Goal: Task Accomplishment & Management: Manage account settings

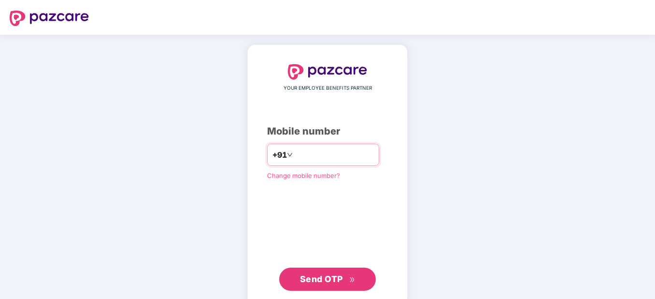
click at [332, 155] on input "number" at bounding box center [334, 154] width 79 height 15
type input "**********"
click at [313, 281] on span "Send OTP" at bounding box center [321, 279] width 43 height 10
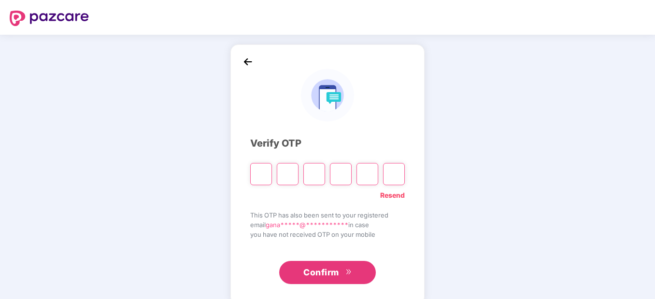
type input "*"
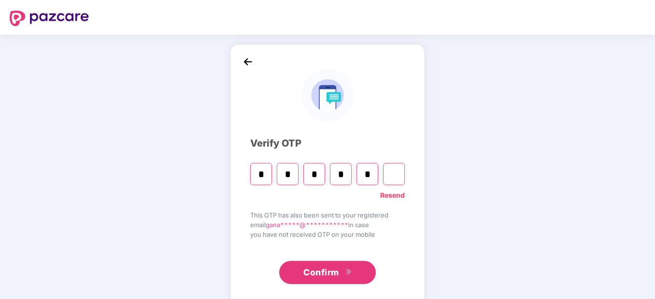
type input "*"
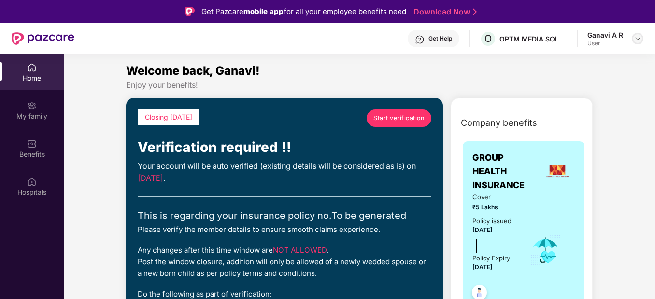
click at [639, 39] on img at bounding box center [637, 39] width 8 height 8
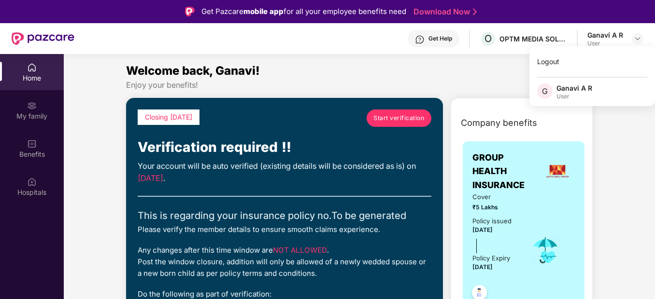
click at [466, 84] on div "Enjoy your benefits!" at bounding box center [359, 85] width 466 height 10
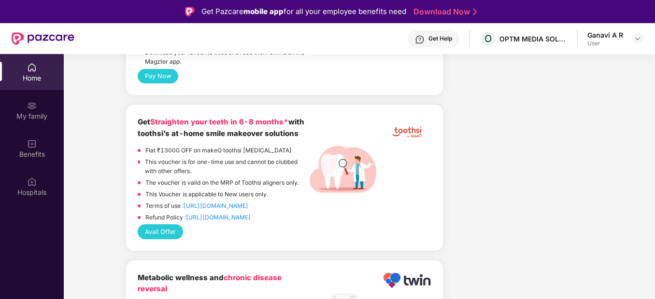
scroll to position [1738, 0]
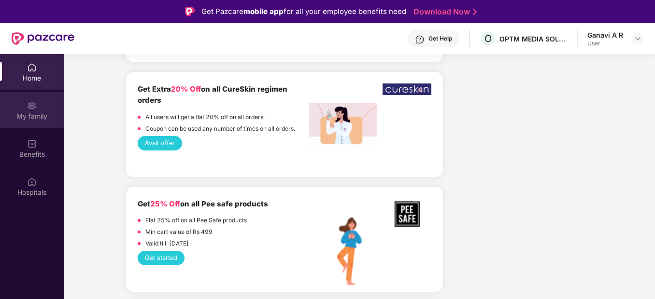
click at [43, 118] on div "My family" at bounding box center [32, 117] width 64 height 10
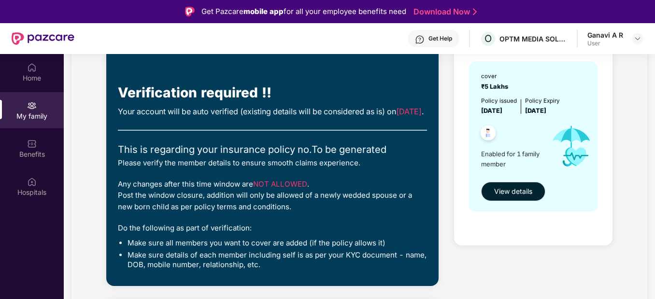
scroll to position [61, 0]
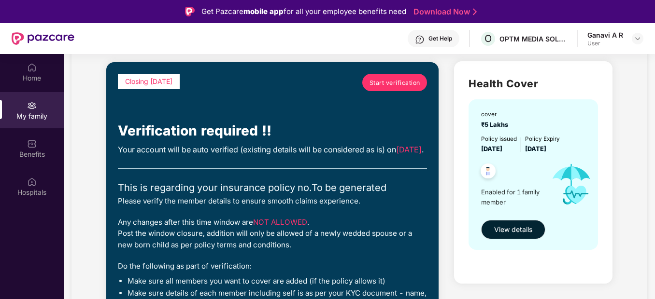
drag, startPoint x: 382, startPoint y: 139, endPoint x: 389, endPoint y: 138, distance: 6.4
click at [389, 138] on div "Closing [DATE] Start verification Verification required !! Your account will be…" at bounding box center [272, 193] width 309 height 239
drag, startPoint x: 389, startPoint y: 138, endPoint x: 388, endPoint y: 168, distance: 30.4
click at [388, 156] on div "Your account will be auto verified (existing details will be considered as is) …" at bounding box center [272, 150] width 309 height 12
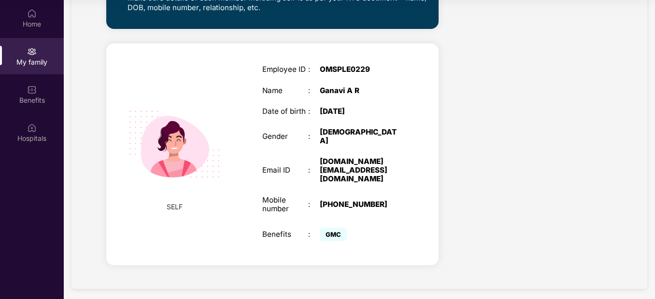
scroll to position [0, 0]
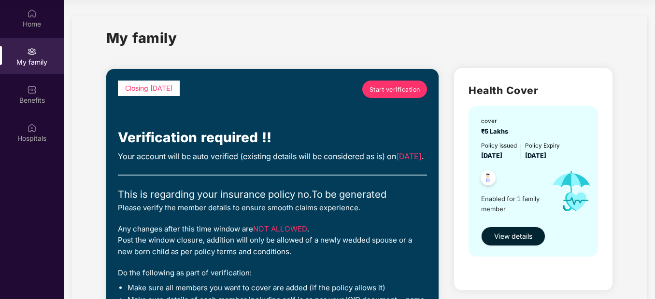
click at [506, 231] on button "View details" at bounding box center [513, 236] width 64 height 19
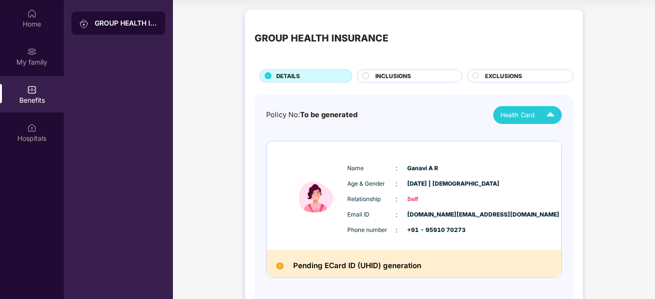
click at [553, 114] on img at bounding box center [550, 115] width 17 height 17
drag, startPoint x: 458, startPoint y: 129, endPoint x: 446, endPoint y: 121, distance: 14.7
click at [458, 129] on div "Policy No: To be generated Health Card Name : [PERSON_NAME] A R Age & Gender : …" at bounding box center [413, 199] width 295 height 186
click at [404, 71] on div "INCLUSIONS" at bounding box center [409, 76] width 105 height 13
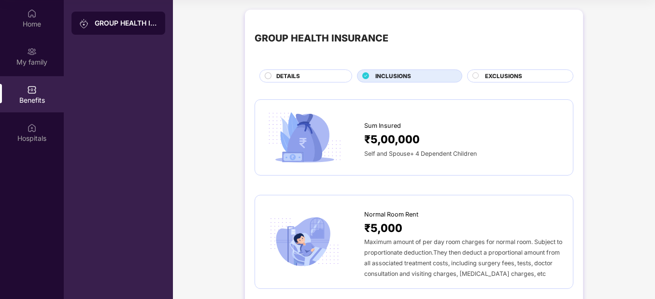
click at [403, 74] on span "INCLUSIONS" at bounding box center [393, 76] width 36 height 9
click at [518, 81] on span "EXCLUSIONS" at bounding box center [503, 76] width 37 height 9
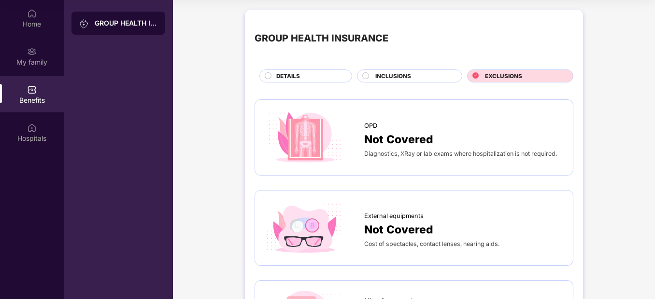
click at [294, 76] on span "DETAILS" at bounding box center [288, 76] width 24 height 9
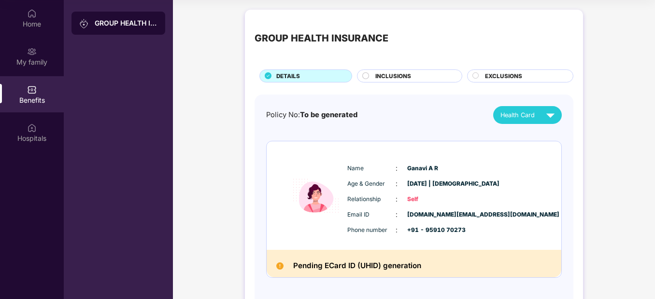
click at [86, 53] on div "GROUP HEALTH INSURANCE" at bounding box center [118, 149] width 109 height 299
click at [30, 142] on div "Hospitals" at bounding box center [32, 139] width 64 height 10
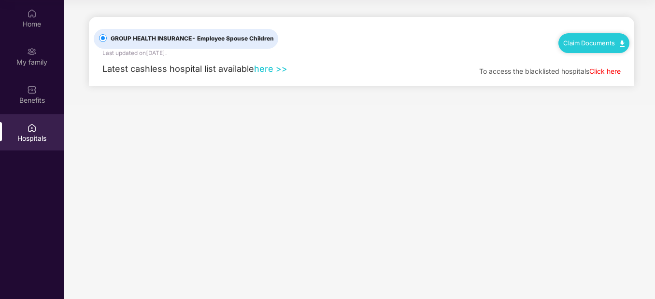
click at [277, 71] on link "here >>" at bounding box center [270, 69] width 33 height 10
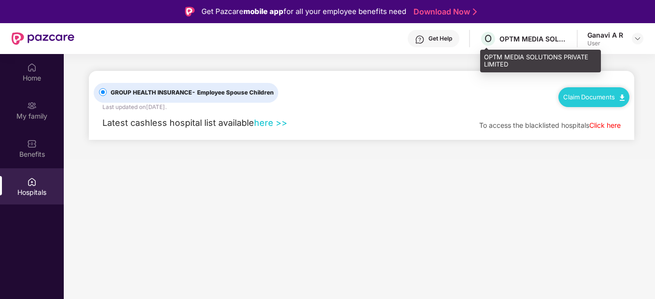
click at [508, 33] on div "O OPTM MEDIA SOLUTIONS PRIVATE LIMITED" at bounding box center [522, 38] width 87 height 17
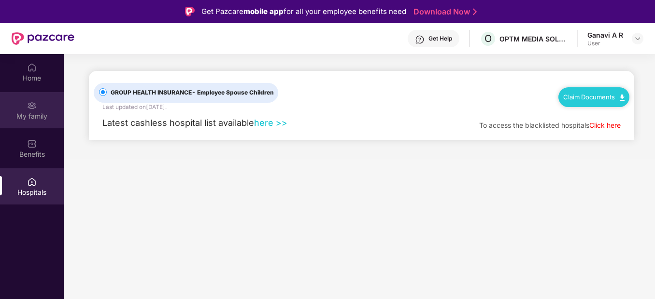
click at [30, 116] on div "My family" at bounding box center [32, 117] width 64 height 10
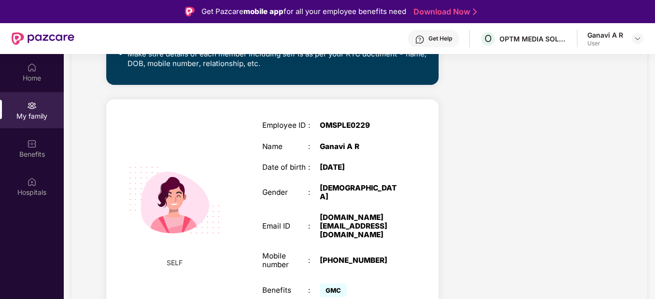
scroll to position [302, 0]
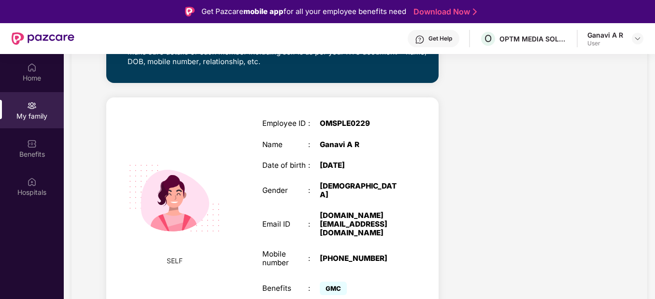
click at [355, 198] on div "[DEMOGRAPHIC_DATA]" at bounding box center [360, 190] width 80 height 17
click at [345, 219] on div "[DOMAIN_NAME][EMAIL_ADDRESS][DOMAIN_NAME]" at bounding box center [360, 224] width 80 height 26
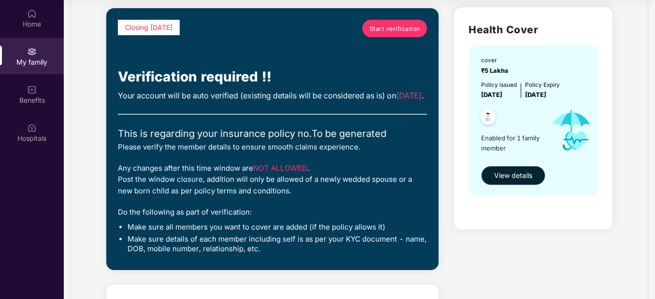
scroll to position [0, 0]
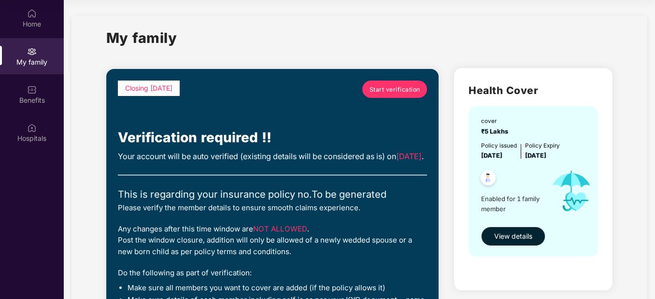
click at [395, 87] on span "Start verification" at bounding box center [394, 89] width 51 height 9
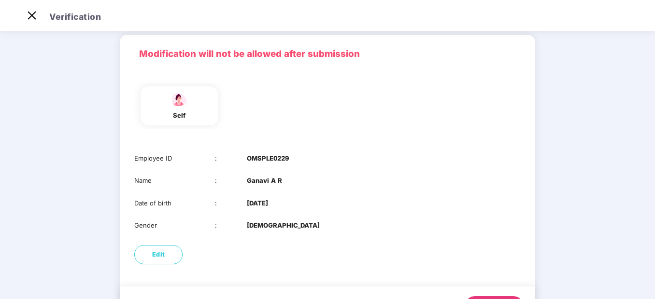
scroll to position [83, 0]
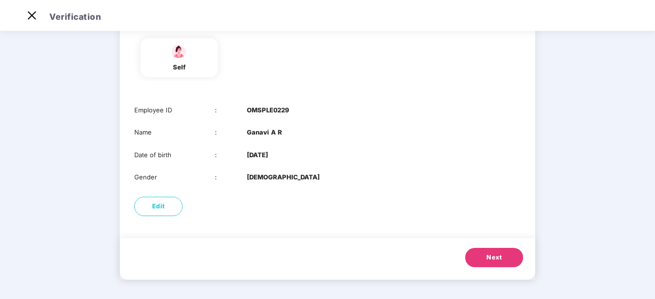
click at [498, 254] on span "Next" at bounding box center [493, 258] width 15 height 10
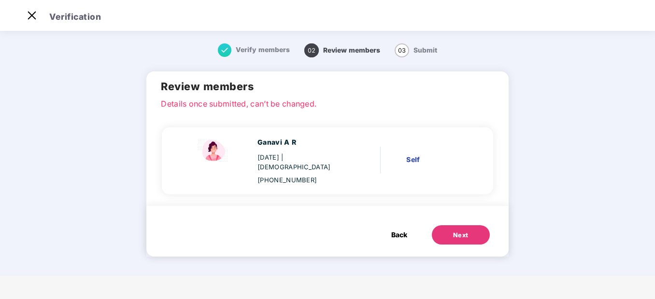
click at [446, 226] on button "Next" at bounding box center [461, 234] width 58 height 19
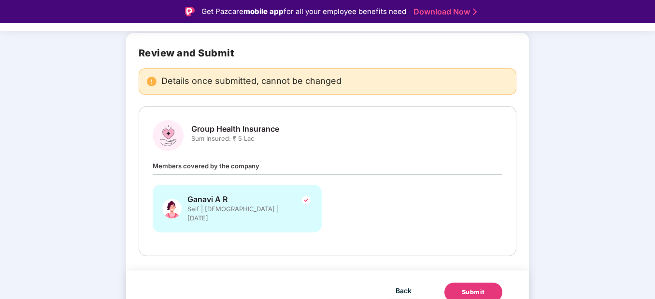
scroll to position [64, 0]
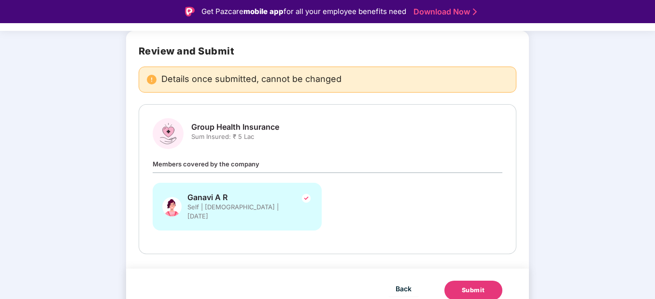
click at [473, 287] on button "Submit" at bounding box center [473, 290] width 58 height 19
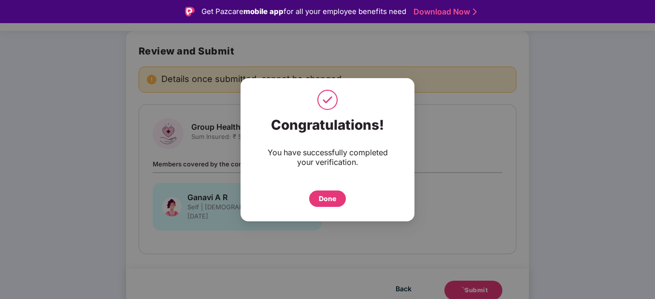
click at [335, 196] on div "Done" at bounding box center [327, 199] width 17 height 11
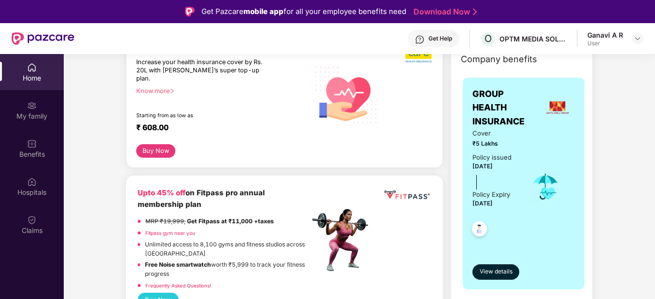
scroll to position [290, 0]
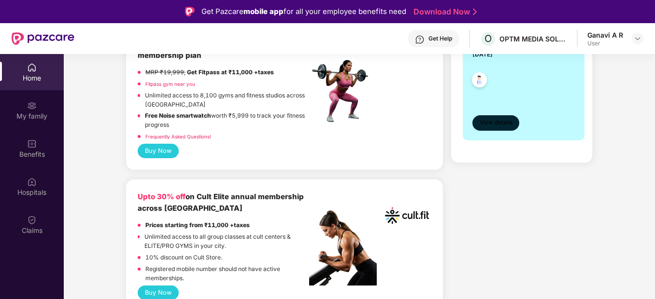
click at [508, 121] on span "View details" at bounding box center [495, 122] width 33 height 9
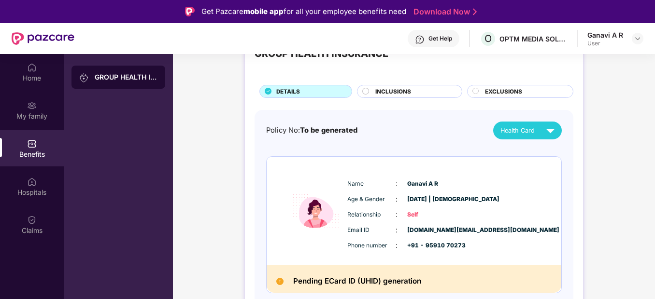
scroll to position [54, 0]
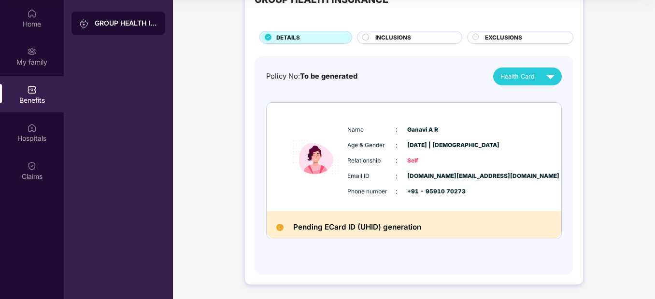
click at [387, 34] on span "INCLUSIONS" at bounding box center [393, 37] width 36 height 9
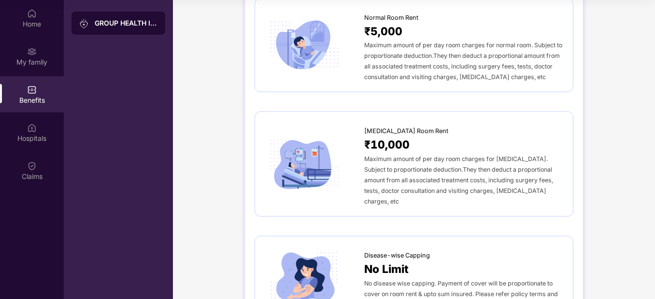
scroll to position [0, 0]
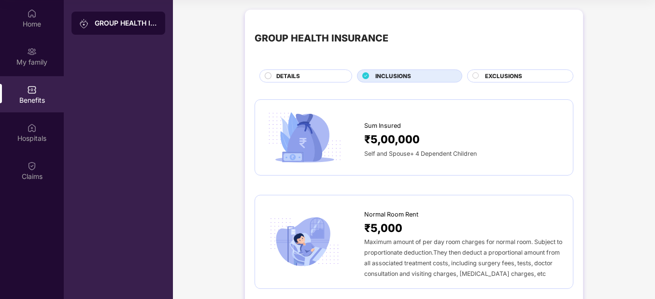
click at [517, 72] on span "EXCLUSIONS" at bounding box center [503, 76] width 37 height 9
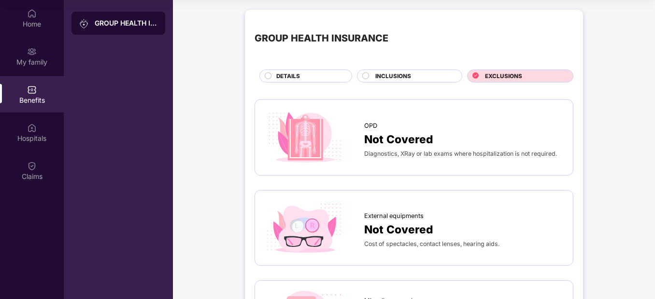
click at [325, 73] on div "DETAILS" at bounding box center [308, 77] width 75 height 10
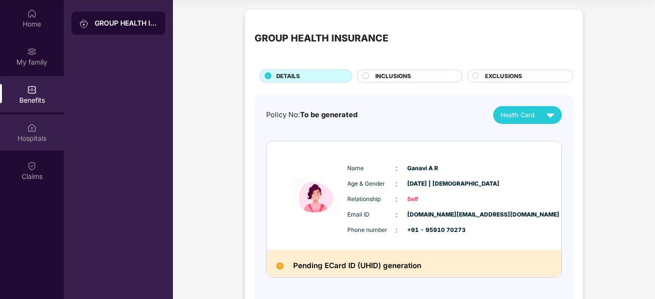
click at [30, 136] on div "Hospitals" at bounding box center [32, 139] width 64 height 10
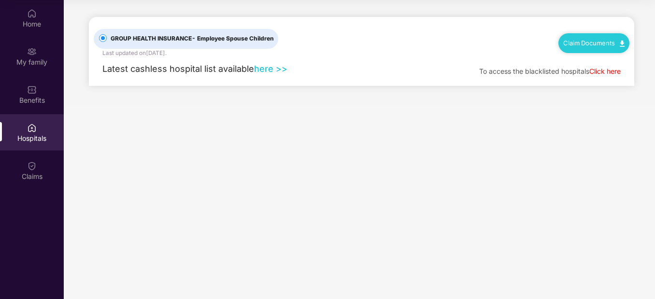
click at [599, 71] on link "Click here" at bounding box center [604, 71] width 31 height 8
click at [266, 69] on link "here >>" at bounding box center [270, 69] width 33 height 10
click at [32, 63] on div "My family" at bounding box center [32, 62] width 64 height 10
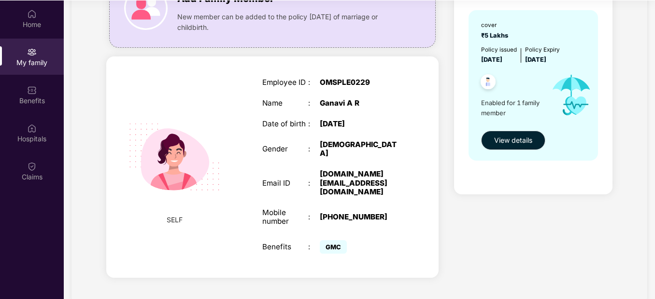
scroll to position [54, 0]
click at [536, 141] on button "View details" at bounding box center [513, 139] width 64 height 19
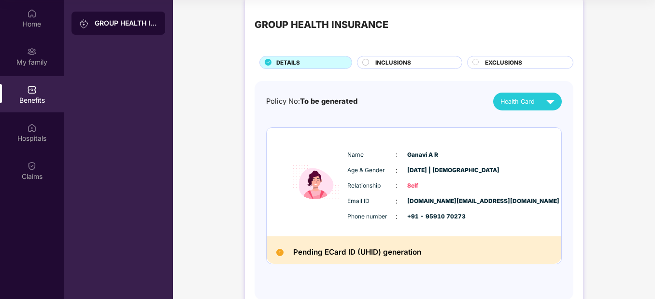
scroll to position [0, 0]
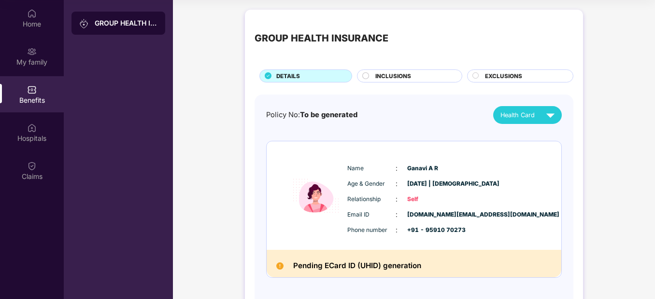
click at [512, 76] on span "EXCLUSIONS" at bounding box center [503, 76] width 37 height 9
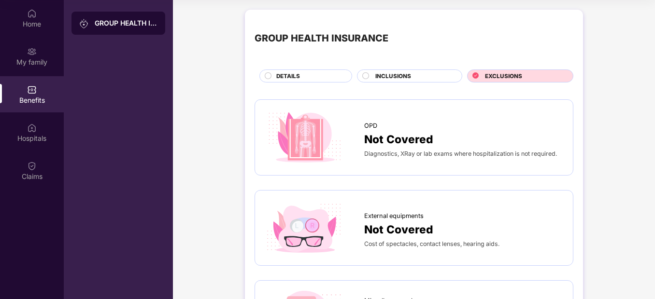
click at [331, 76] on div "DETAILS" at bounding box center [308, 77] width 75 height 10
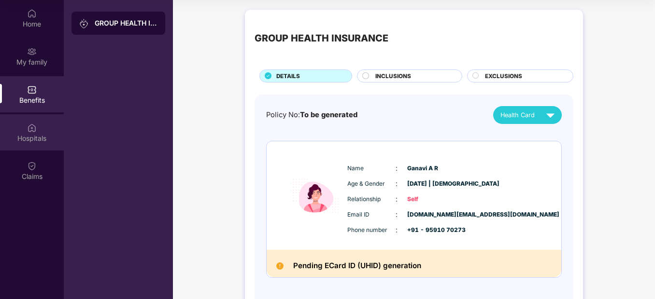
click at [38, 137] on div "Hospitals" at bounding box center [32, 139] width 64 height 10
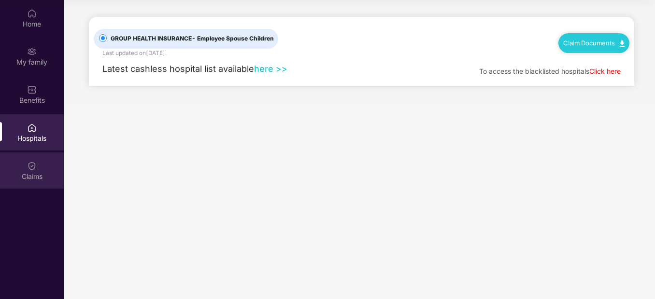
click at [39, 178] on div "Claims" at bounding box center [32, 177] width 64 height 10
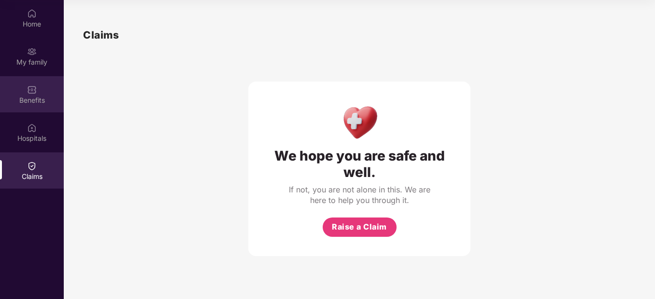
click at [32, 95] on div "Benefits" at bounding box center [32, 94] width 64 height 36
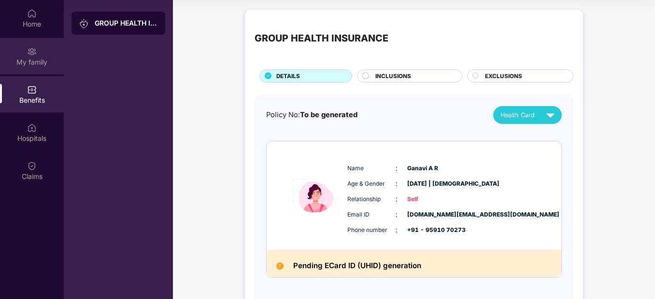
click at [33, 61] on div "My family" at bounding box center [32, 62] width 64 height 10
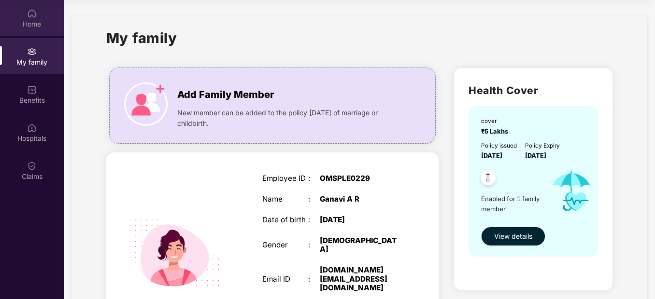
click at [29, 14] on img at bounding box center [32, 14] width 10 height 10
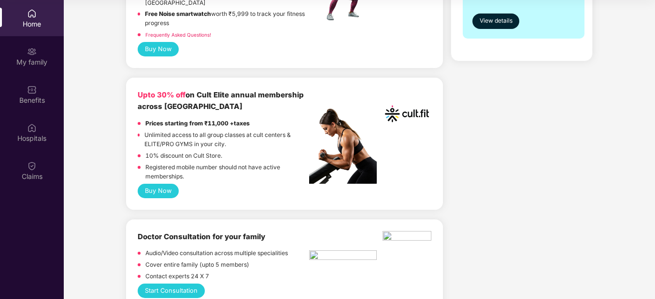
scroll to position [338, 0]
click at [0, 245] on html "Get Pazcare mobile app for all your employee benefits need Download Now Get Hel…" at bounding box center [327, 95] width 655 height 299
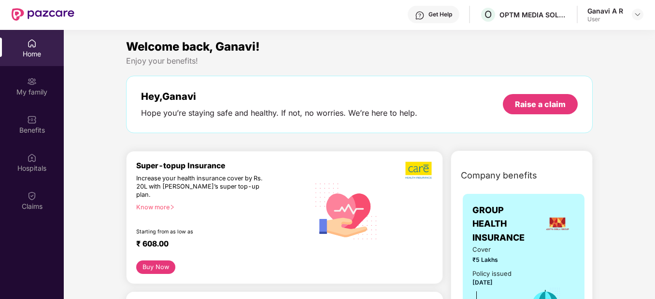
scroll to position [0, 0]
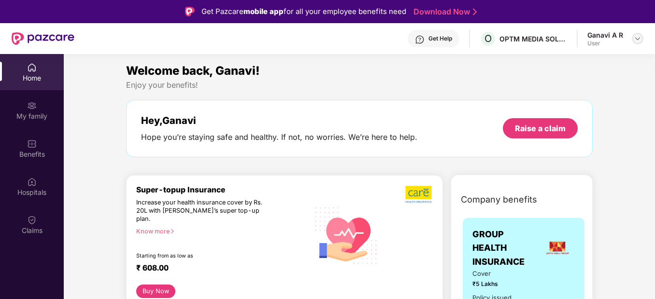
click at [633, 39] on div at bounding box center [638, 39] width 12 height 12
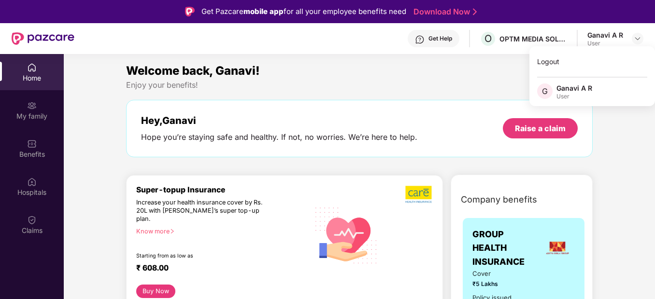
click at [574, 91] on div "Ganavi A R" at bounding box center [574, 88] width 36 height 9
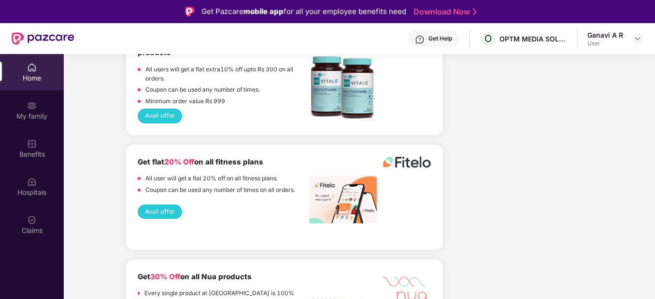
scroll to position [2511, 0]
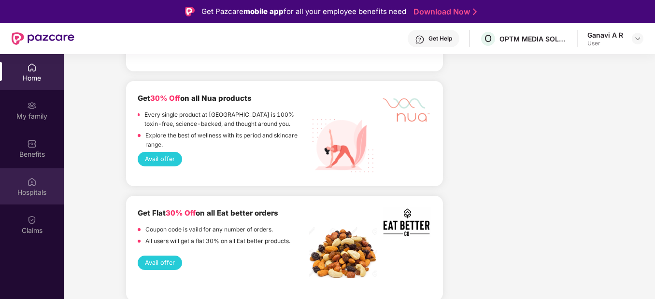
click at [36, 186] on img at bounding box center [32, 182] width 10 height 10
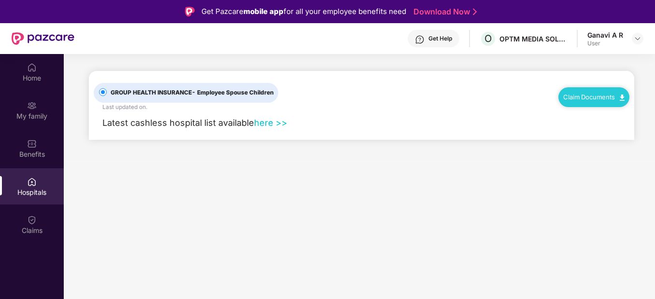
scroll to position [0, 0]
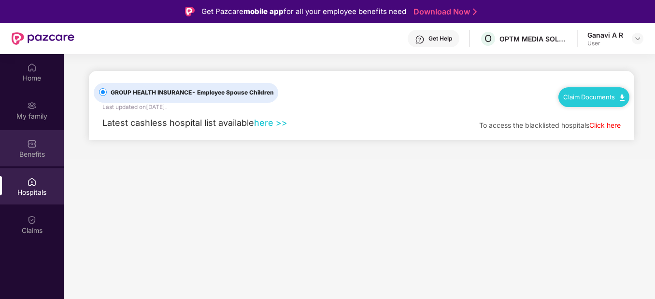
click at [30, 158] on div "Benefits" at bounding box center [32, 155] width 64 height 10
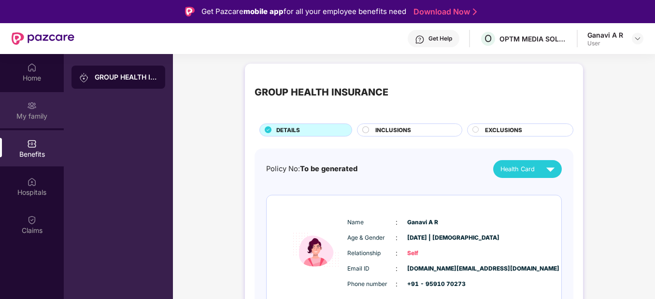
click at [27, 115] on div "My family" at bounding box center [32, 117] width 64 height 10
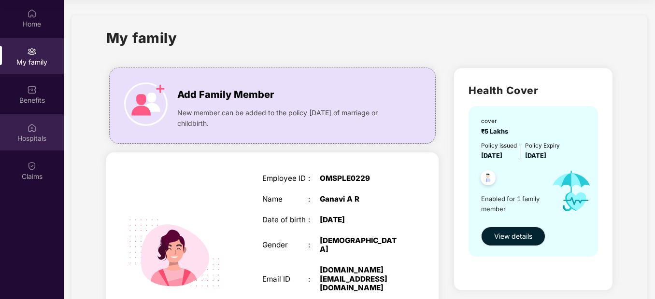
click at [37, 135] on div "Hospitals" at bounding box center [32, 139] width 64 height 10
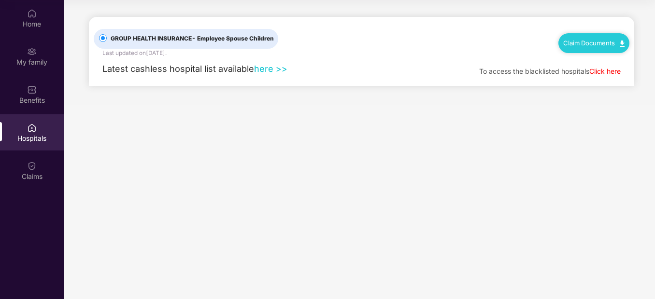
click at [273, 73] on link "here >>" at bounding box center [270, 69] width 33 height 10
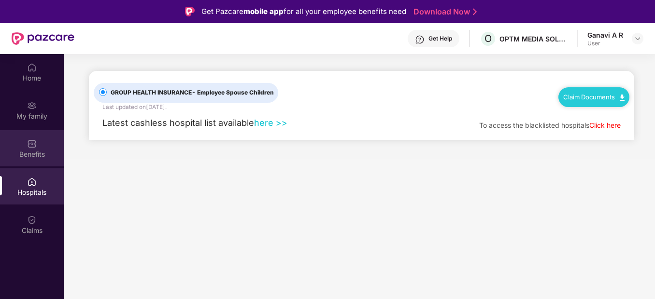
click at [30, 155] on div "Benefits" at bounding box center [32, 155] width 64 height 10
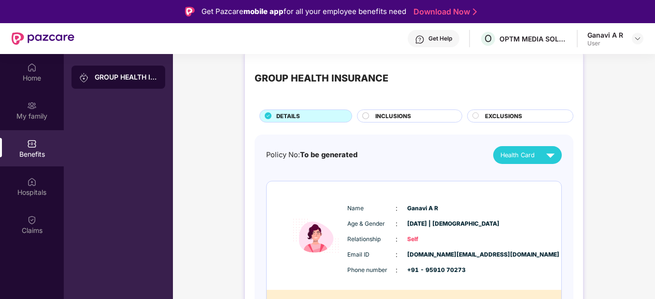
scroll to position [39, 0]
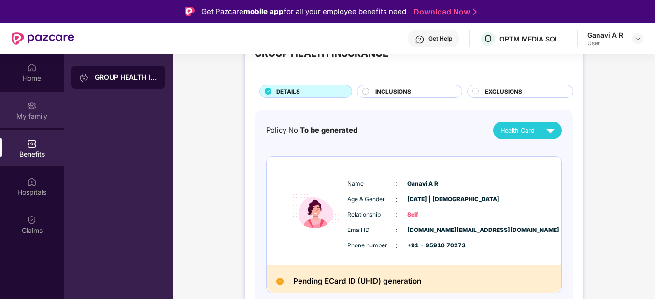
click at [23, 103] on div "My family" at bounding box center [32, 110] width 64 height 36
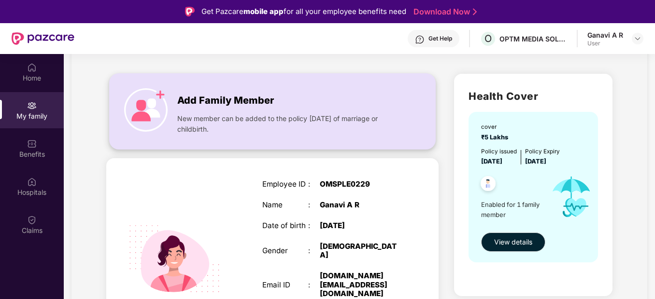
scroll to position [97, 0]
